Goal: Task Accomplishment & Management: Manage account settings

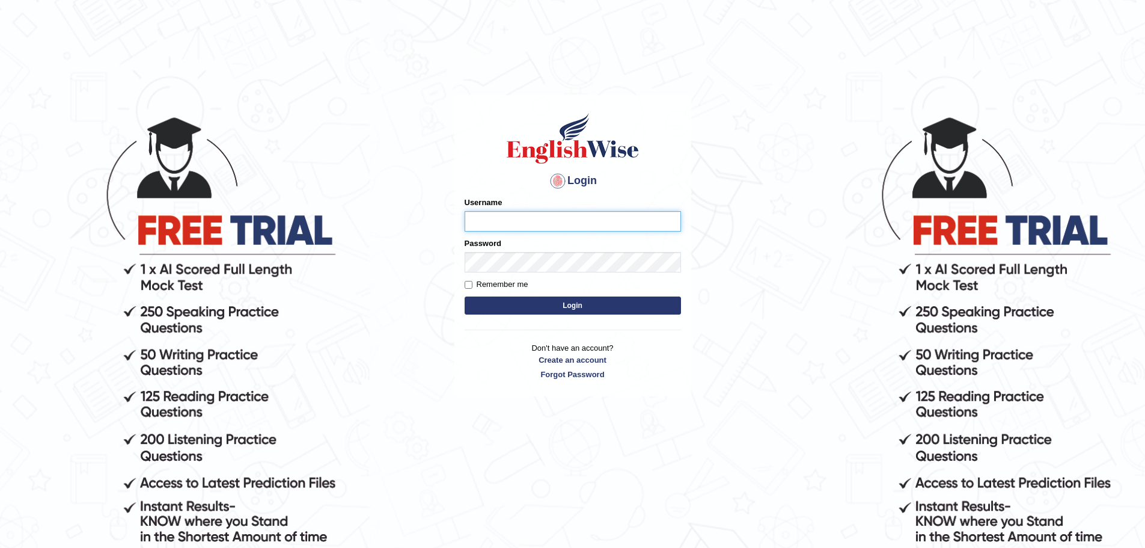
type input "sunjosh585"
click at [576, 307] on button "Login" at bounding box center [573, 305] width 216 height 18
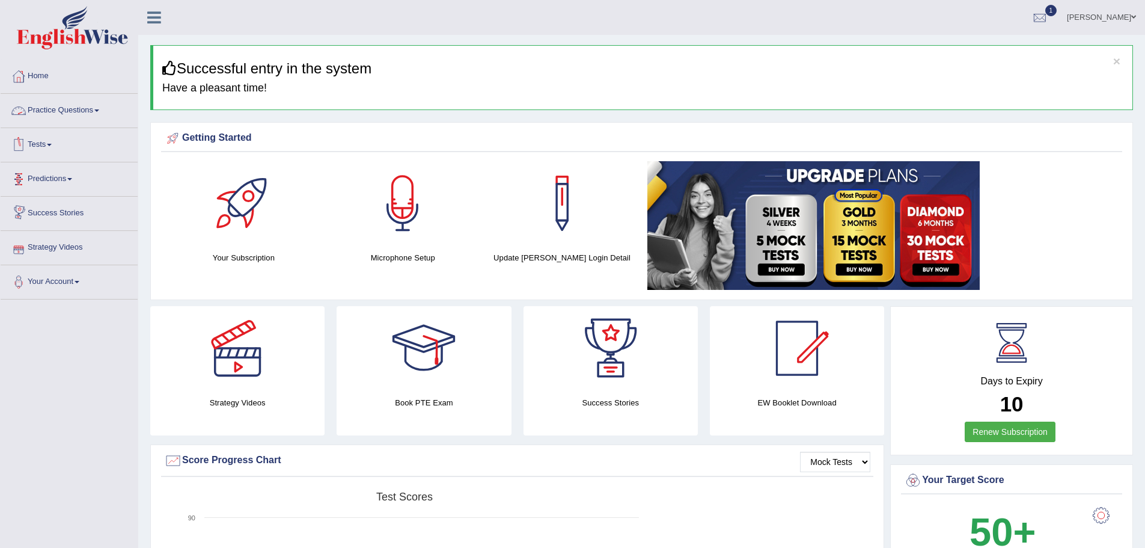
click at [138, 112] on link "Practice Questions" at bounding box center [69, 109] width 137 height 30
